Goal: Task Accomplishment & Management: Complete application form

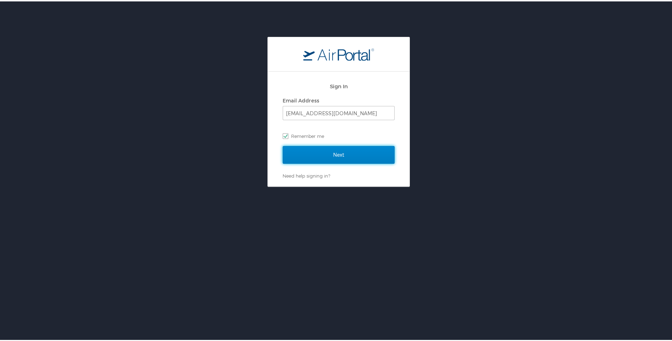
click at [337, 153] on input "Next" at bounding box center [339, 153] width 112 height 18
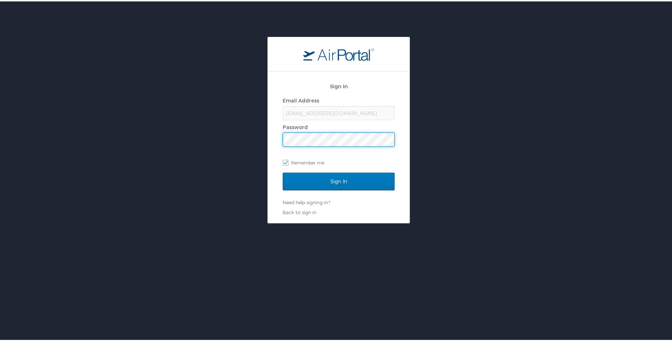
click at [283, 171] on input "Sign In" at bounding box center [339, 180] width 112 height 18
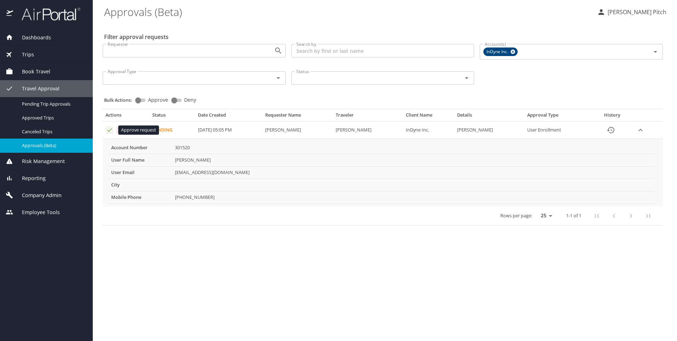
click at [109, 131] on icon "Approval table" at bounding box center [109, 130] width 5 height 4
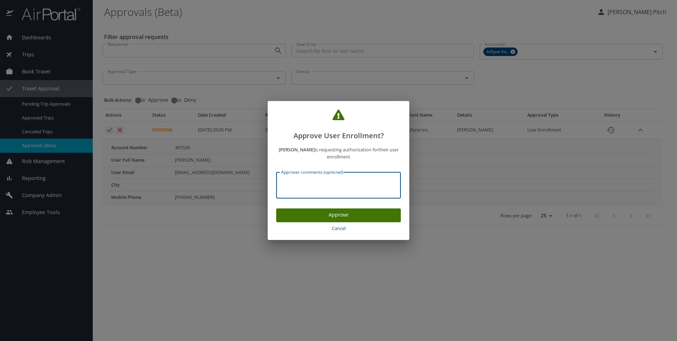
click at [289, 182] on textarea "Approver comments (optional)" at bounding box center [338, 184] width 115 height 13
type textarea "Thule New Hire"
click at [334, 213] on span "Approve" at bounding box center [338, 214] width 113 height 9
